Goal: Task Accomplishment & Management: Manage account settings

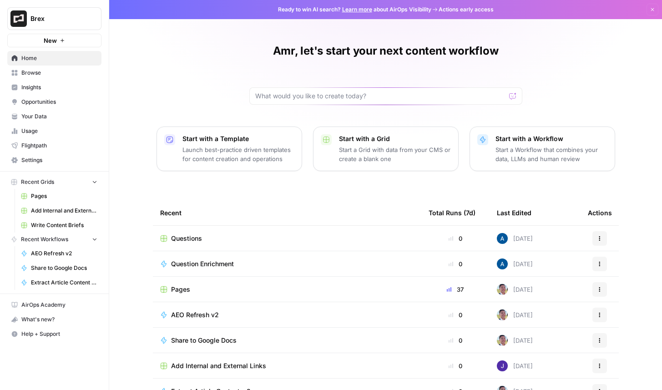
click at [52, 161] on span "Settings" at bounding box center [59, 160] width 76 height 8
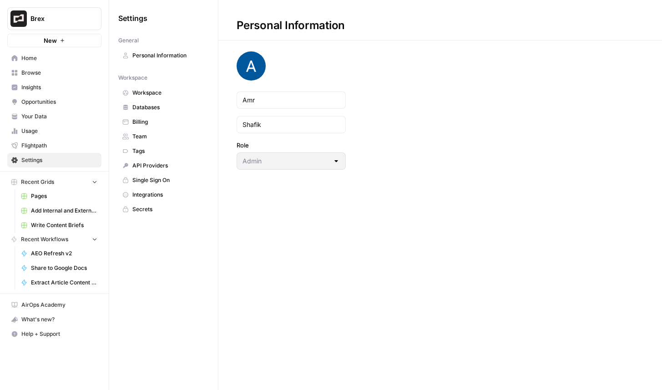
click at [149, 97] on link "Workspace" at bounding box center [163, 93] width 91 height 15
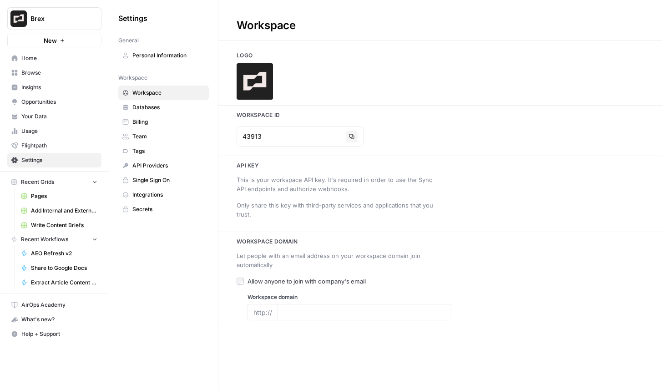
type input "[DOMAIN_NAME]"
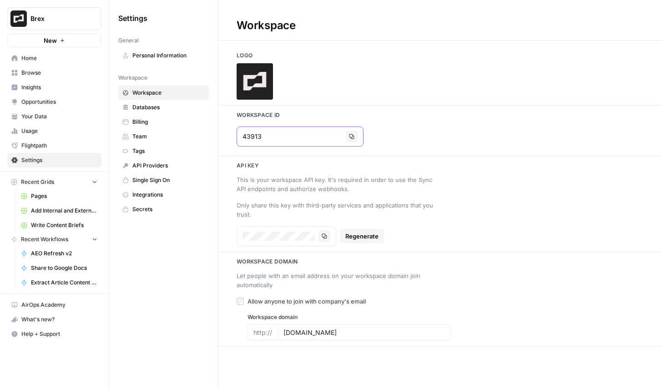
click at [349, 135] on icon "button" at bounding box center [351, 136] width 5 height 5
click at [163, 138] on span "Team" at bounding box center [168, 136] width 72 height 8
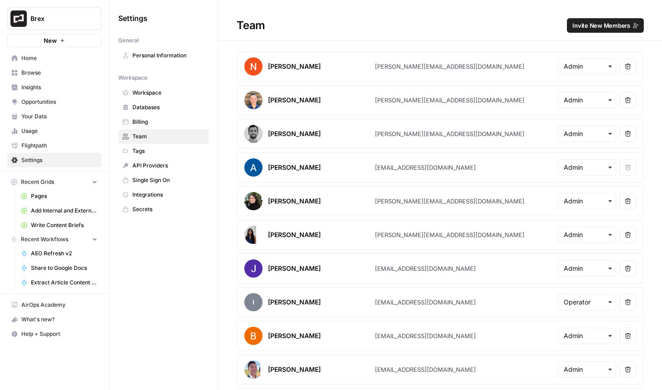
click at [610, 27] on span "Invite New Members" at bounding box center [602, 25] width 58 height 9
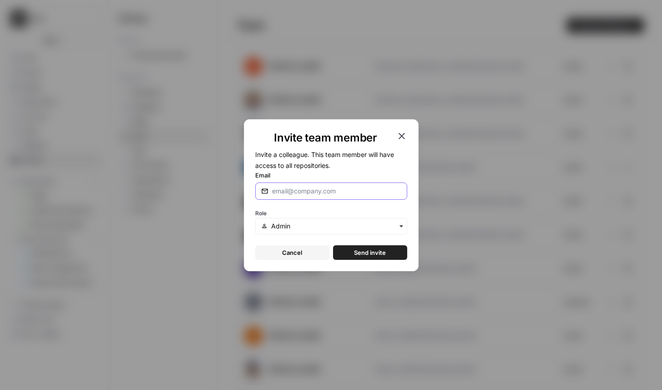
click at [296, 194] on input "Email" at bounding box center [336, 191] width 129 height 9
type input "[PERSON_NAME][EMAIL_ADDRESS][DOMAIN_NAME]"
click at [368, 250] on span "Send invite" at bounding box center [370, 252] width 32 height 9
